Goal: Find specific page/section: Find specific page/section

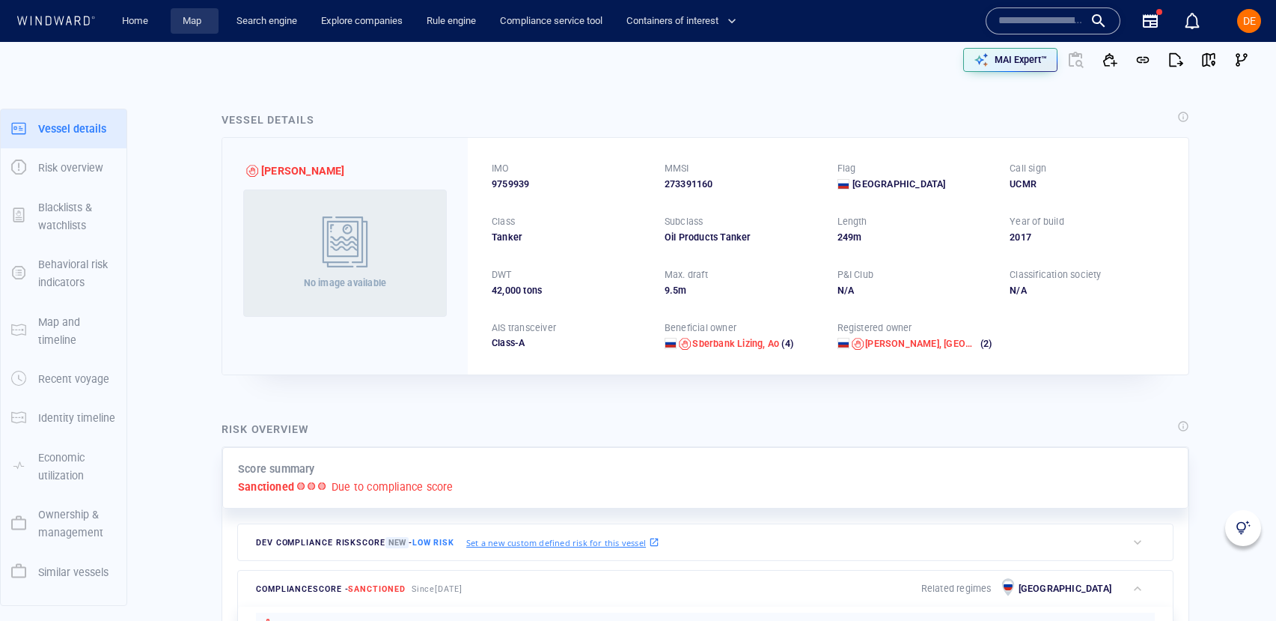
click at [186, 21] on link "Map" at bounding box center [195, 21] width 36 height 26
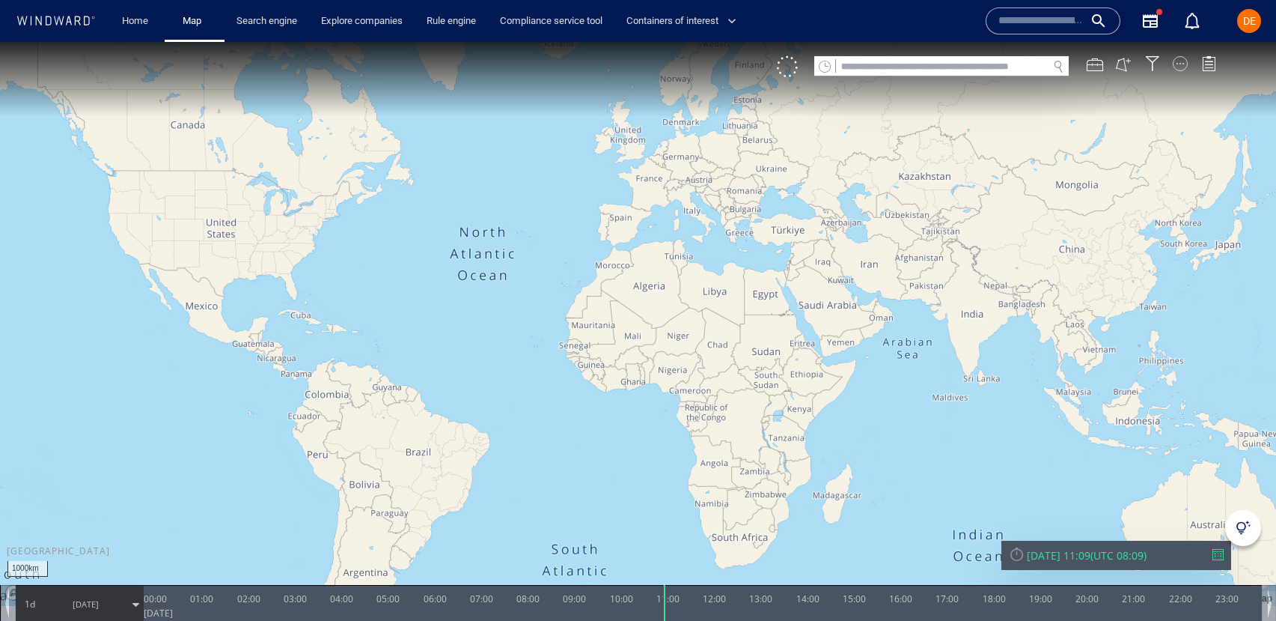
click at [1177, 65] on div at bounding box center [1180, 63] width 15 height 15
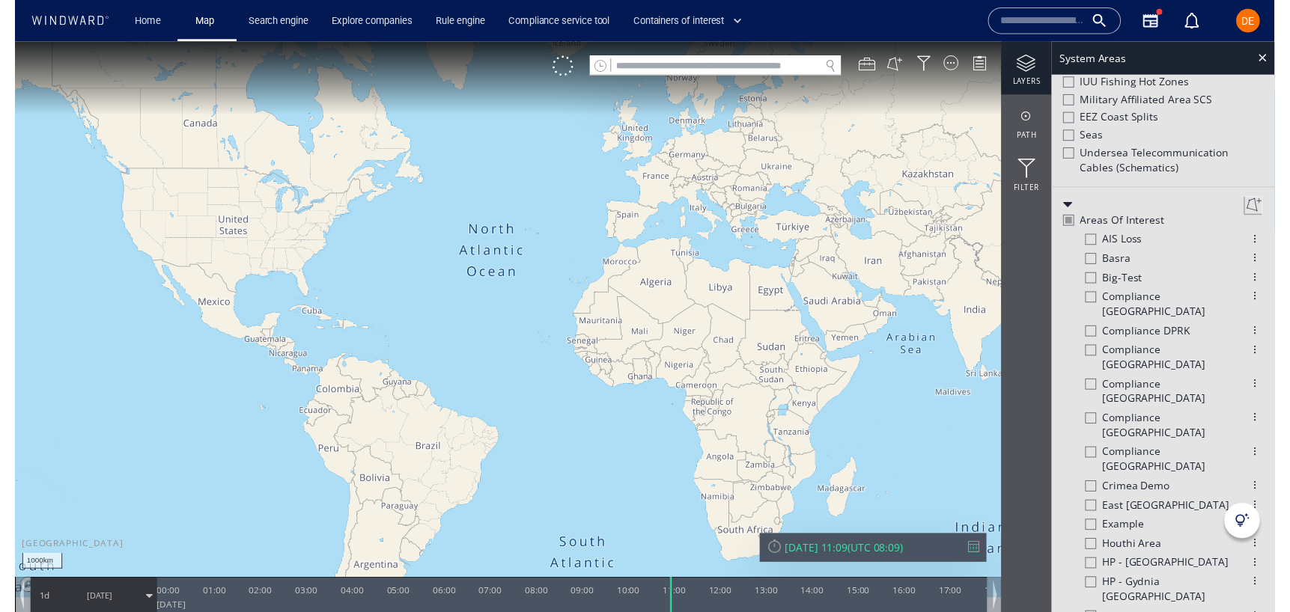
scroll to position [714, 0]
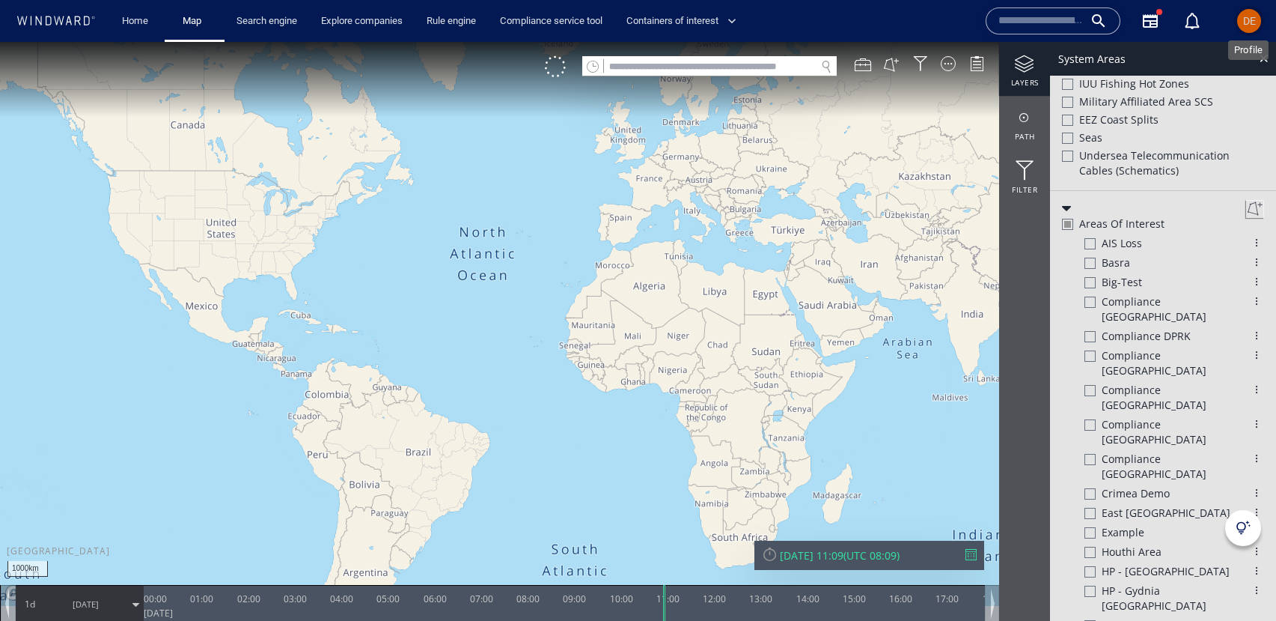
click at [1248, 28] on div "DE" at bounding box center [1249, 21] width 13 height 18
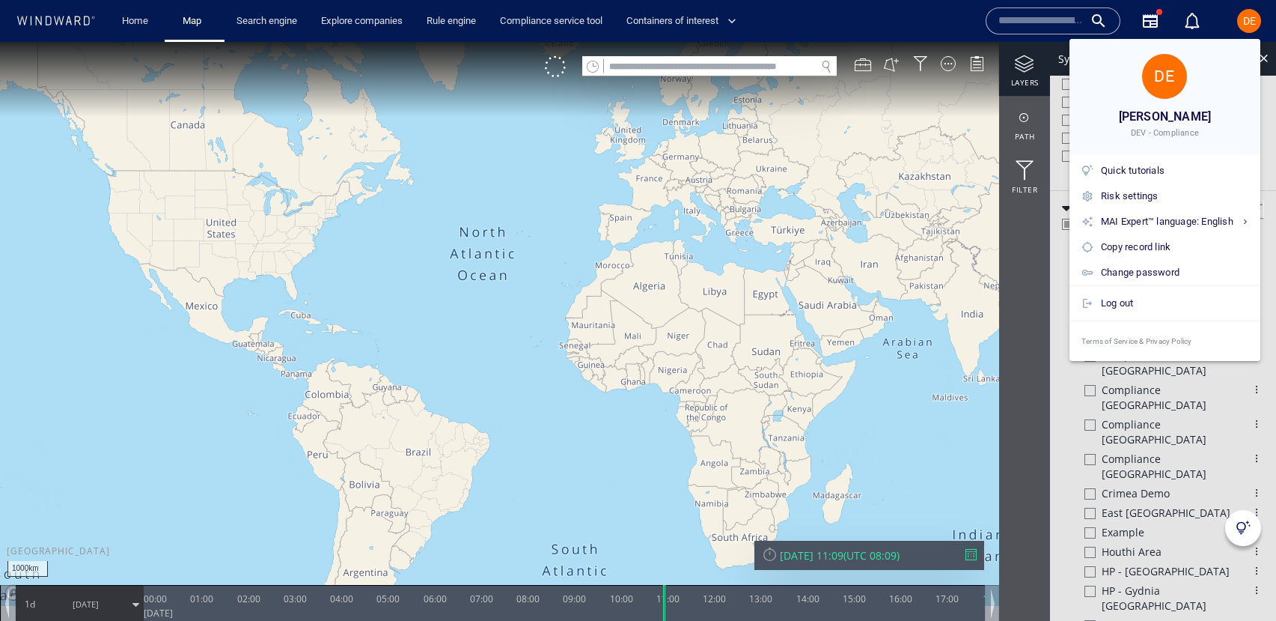
click at [1249, 23] on div at bounding box center [638, 310] width 1276 height 621
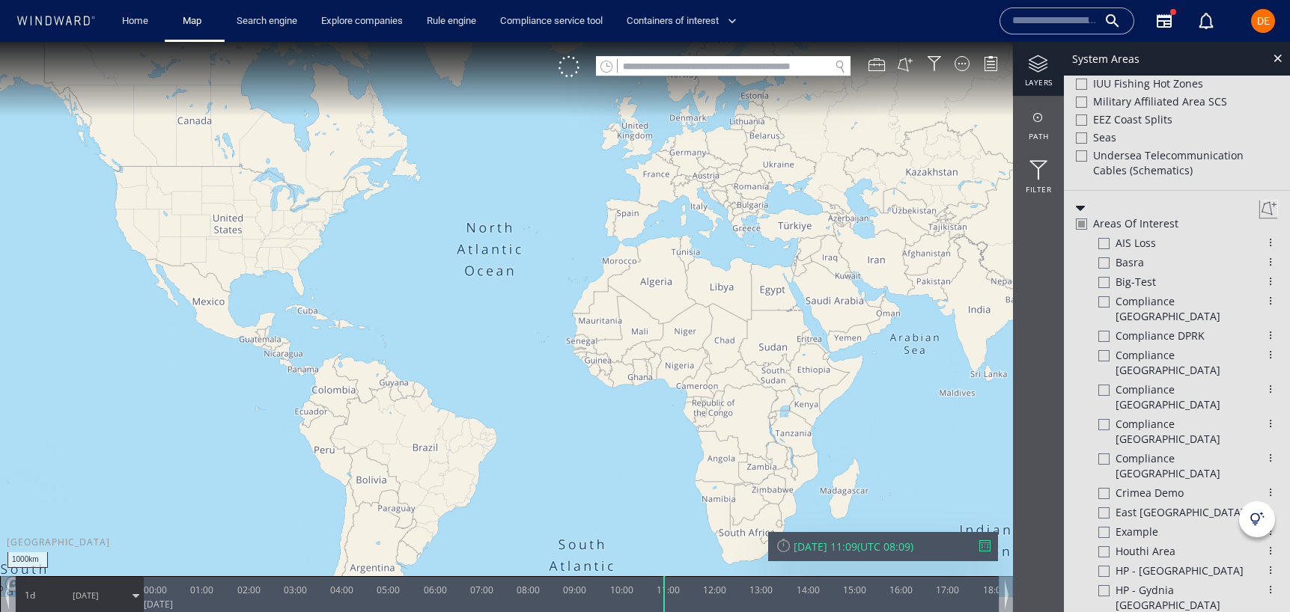
scroll to position [715, 0]
click at [1272, 58] on div at bounding box center [1277, 57] width 17 height 17
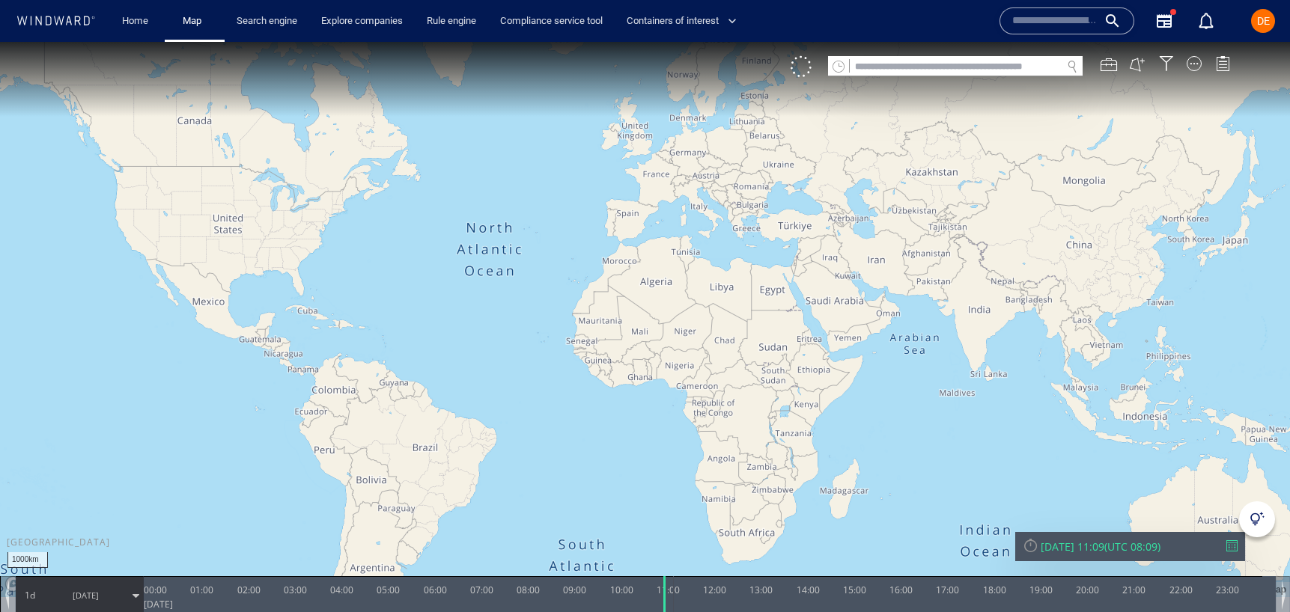
click at [320, 201] on canvas "Map" at bounding box center [645, 319] width 1290 height 555
